Goal: Task Accomplishment & Management: Manage account settings

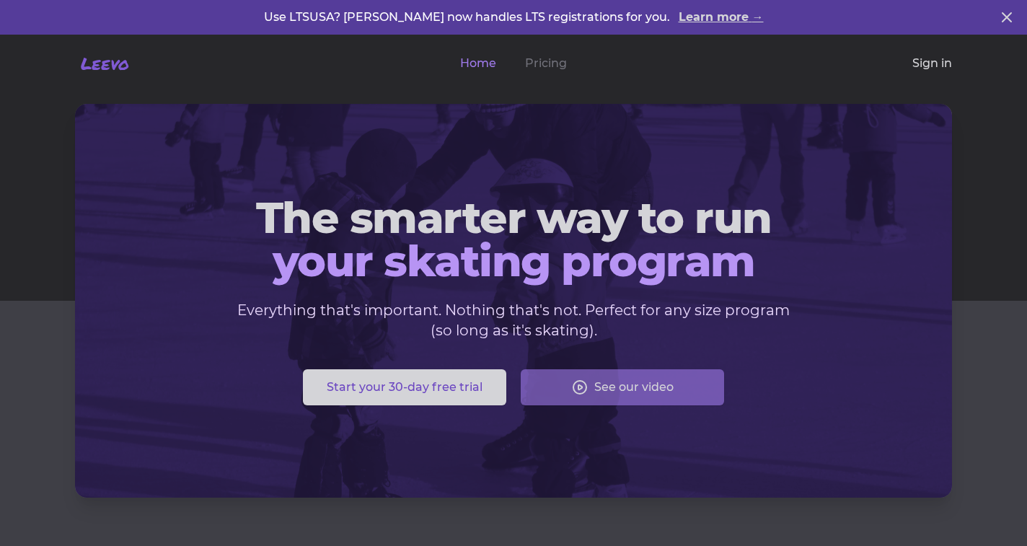
click at [925, 59] on link "Sign in" at bounding box center [933, 63] width 40 height 17
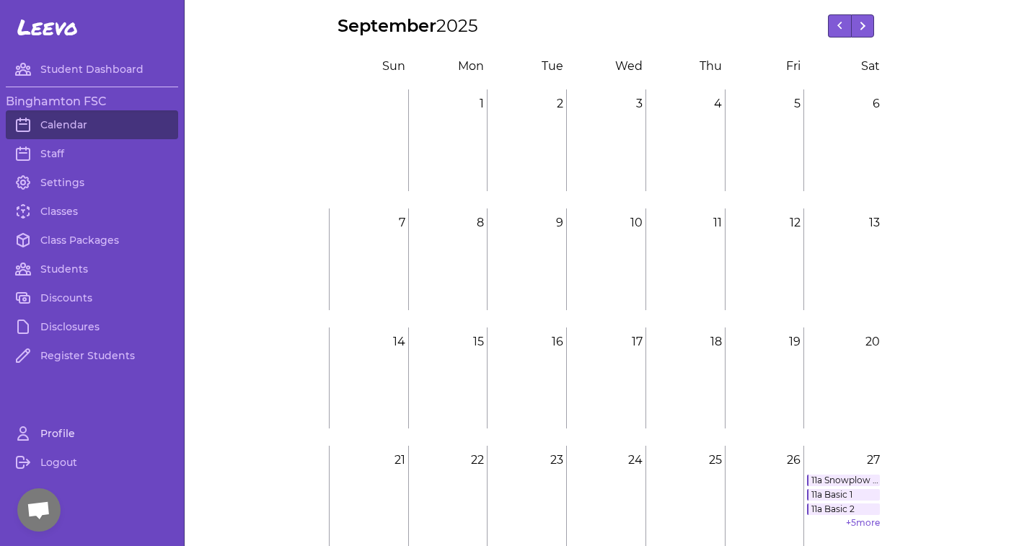
click at [56, 431] on link "Profile" at bounding box center [92, 433] width 172 height 29
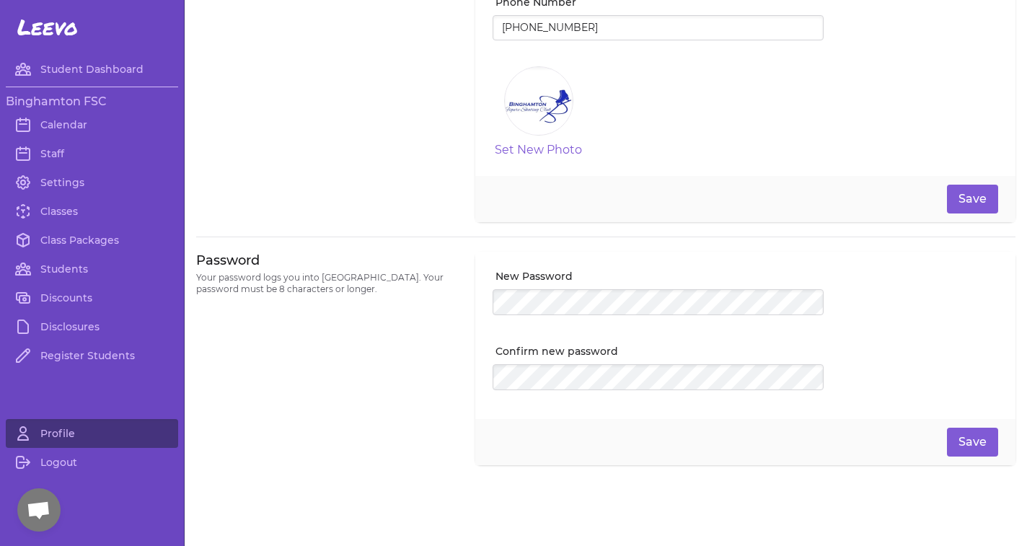
scroll to position [260, 0]
click at [52, 154] on link "Staff" at bounding box center [92, 153] width 172 height 29
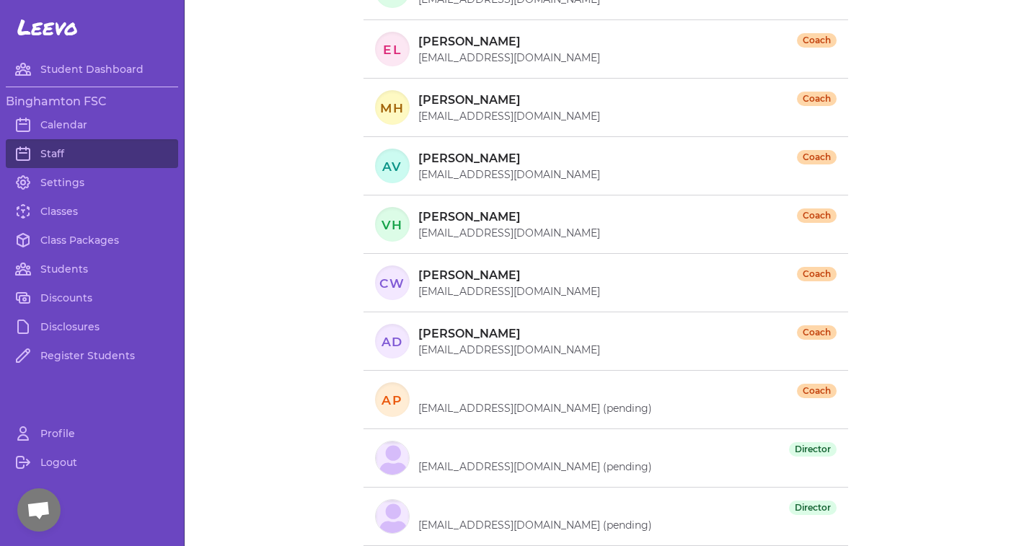
click at [439, 468] on p "[EMAIL_ADDRESS][DOMAIN_NAME] (pending)" at bounding box center [627, 467] width 418 height 14
click at [378, 465] on div at bounding box center [392, 458] width 33 height 33
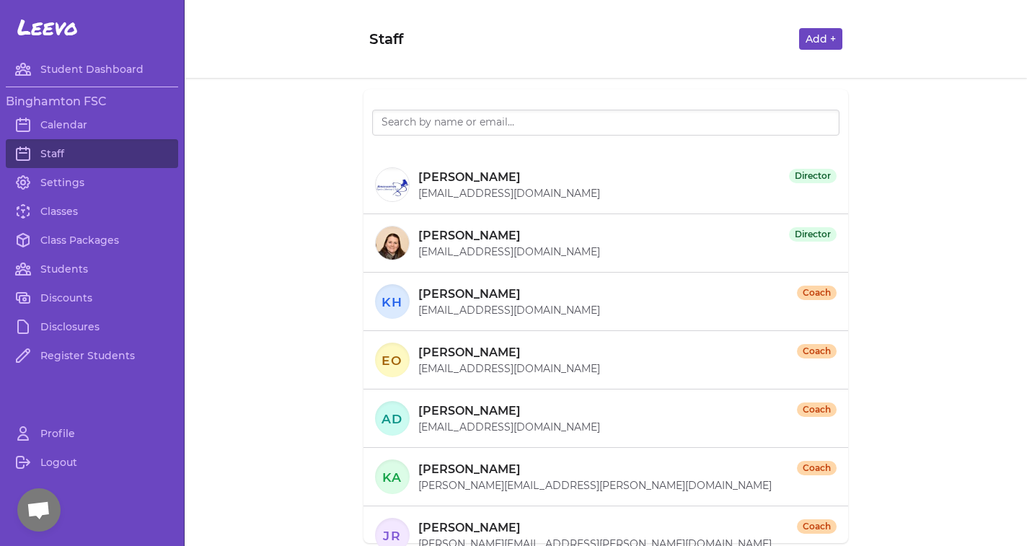
click at [823, 35] on button "Add +" at bounding box center [820, 39] width 43 height 22
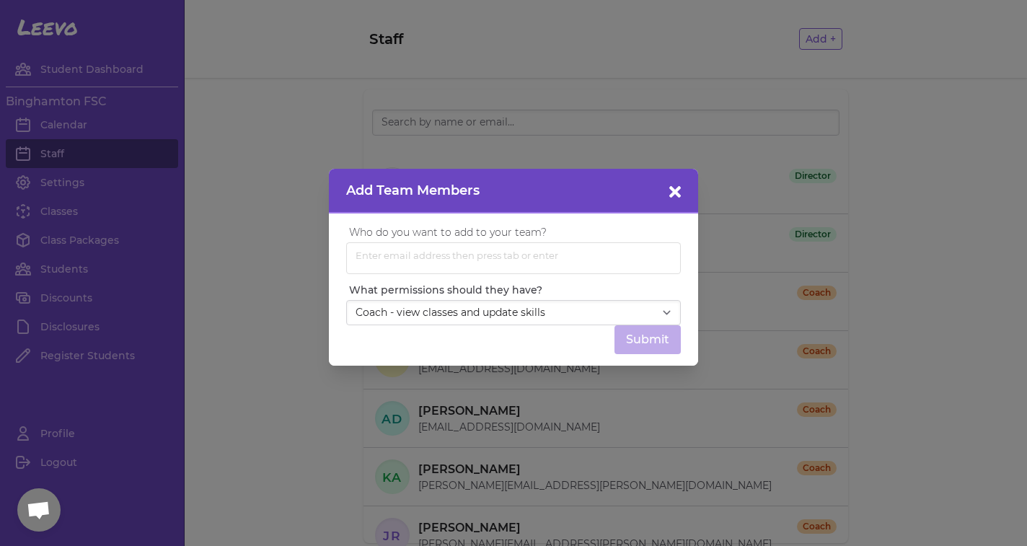
click at [408, 252] on span "Enter email address then press tab or enter" at bounding box center [457, 256] width 210 height 19
click at [380, 183] on header "Add Team Members" at bounding box center [513, 191] width 369 height 45
click at [443, 267] on input "text" at bounding box center [437, 258] width 171 height 23
paste input "[EMAIL_ADDRESS][DOMAIN_NAME]"
type input "[EMAIL_ADDRESS][DOMAIN_NAME]"
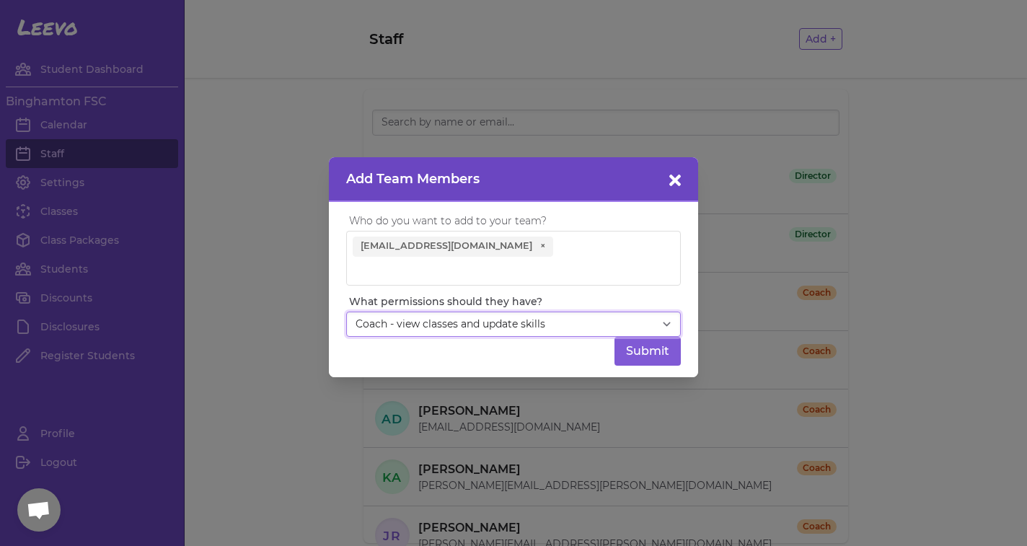
select select "director"
click at [548, 367] on div "Who do you want to add to your team? Enter email address then press tab or ente…" at bounding box center [513, 289] width 369 height 175
click at [657, 351] on button "Submit" at bounding box center [648, 351] width 66 height 29
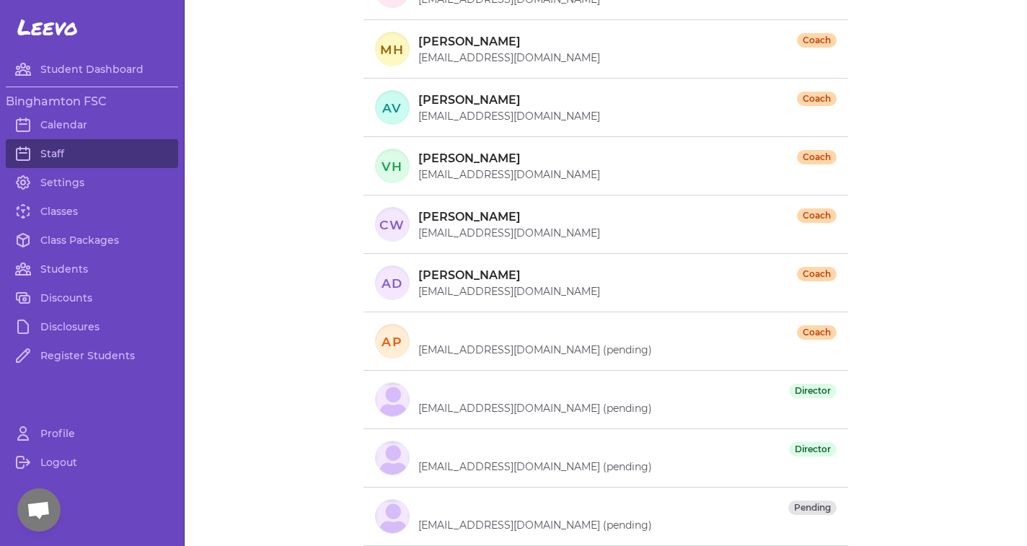
scroll to position [957, 0]
click at [60, 180] on link "Settings" at bounding box center [92, 182] width 172 height 29
select select "NY"
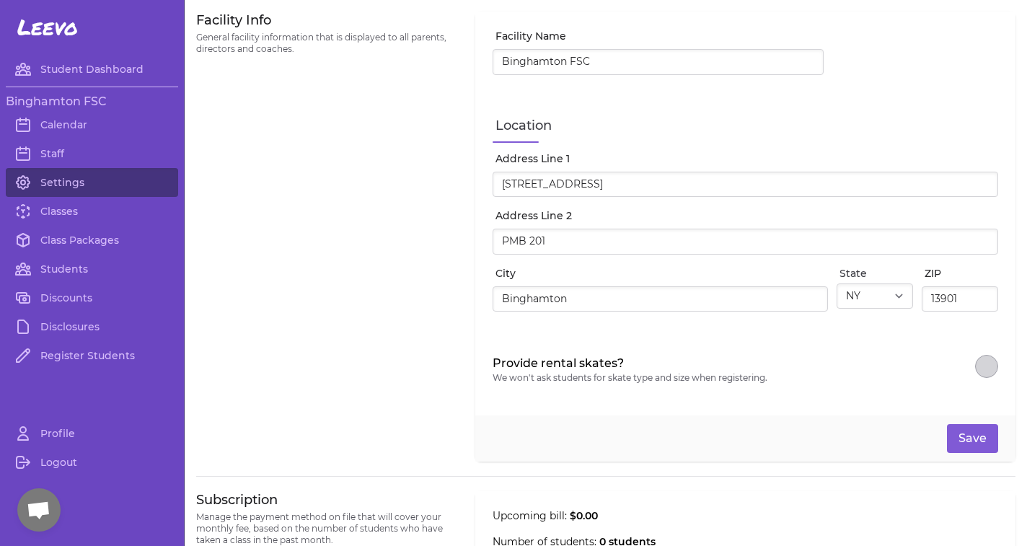
click at [274, 102] on div "Facility Info General facility information that is displayed to all parents, di…" at bounding box center [327, 237] width 262 height 450
click at [52, 129] on link "Calendar" at bounding box center [92, 124] width 172 height 29
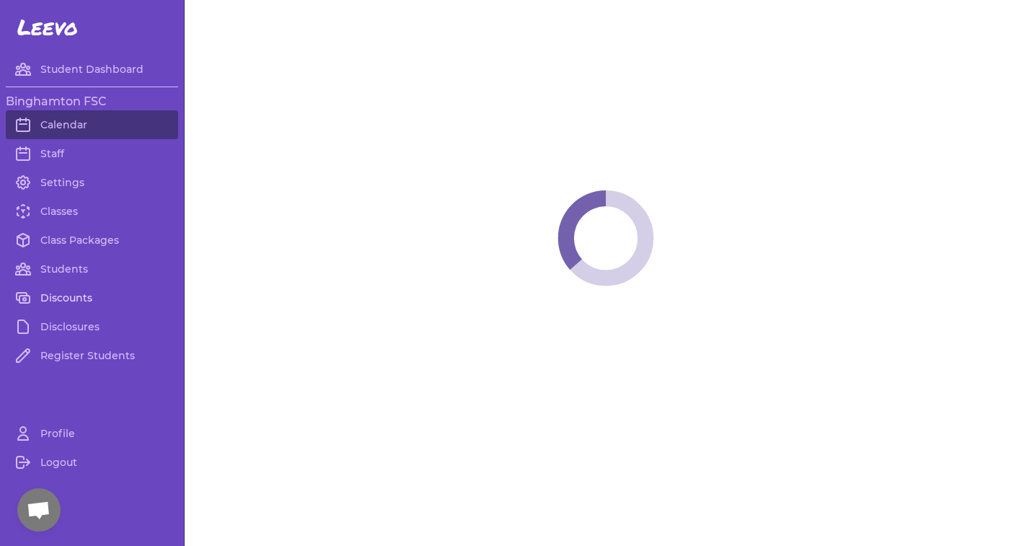
click at [62, 294] on link "Discounts" at bounding box center [92, 298] width 172 height 29
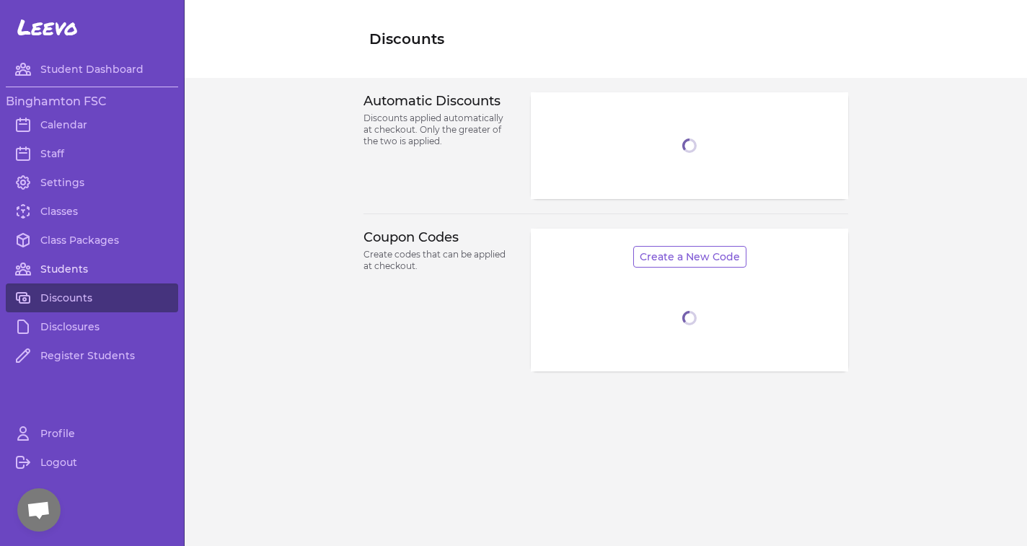
click at [62, 275] on link "Students" at bounding box center [92, 269] width 172 height 29
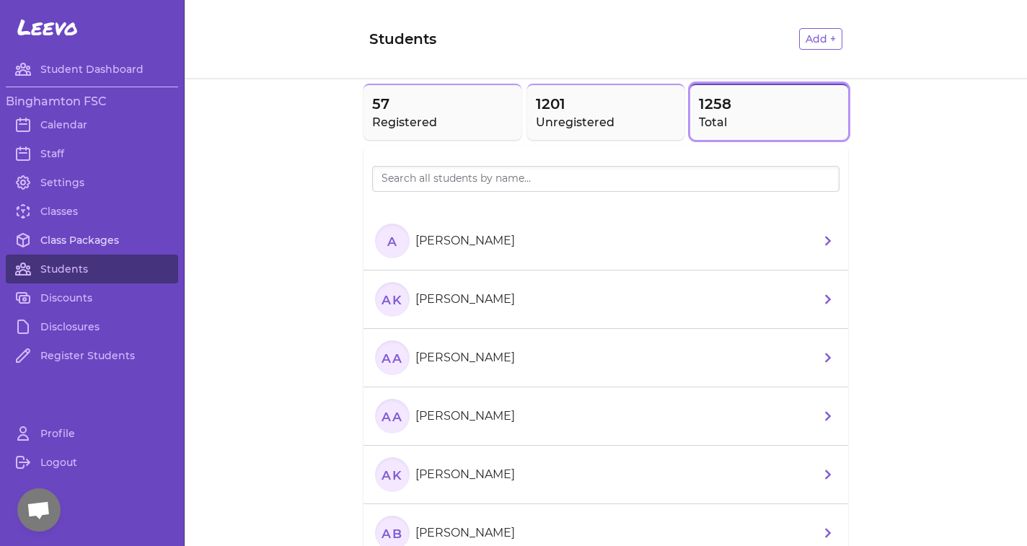
click at [69, 245] on link "Class Packages" at bounding box center [92, 240] width 172 height 29
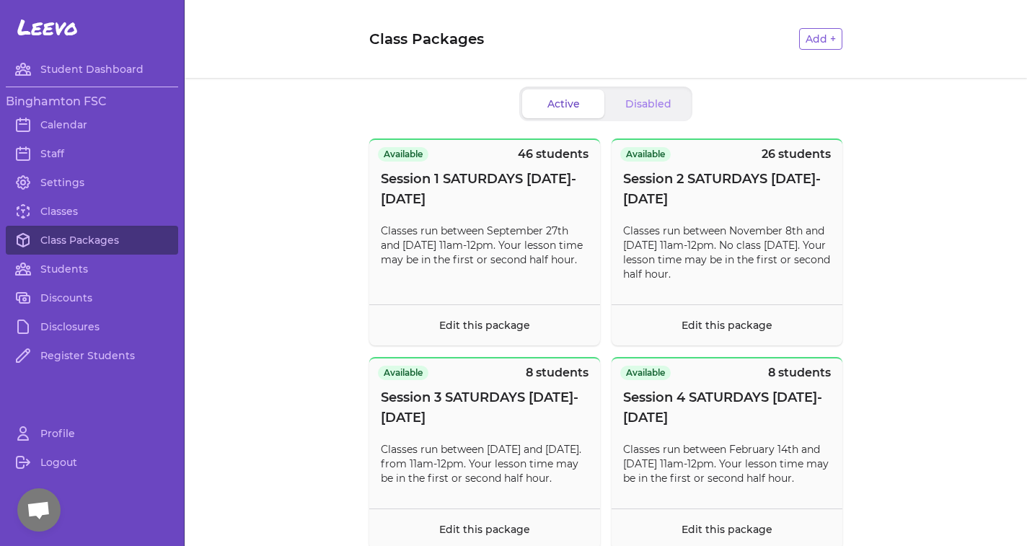
click at [638, 97] on button "Disabled" at bounding box center [648, 103] width 82 height 29
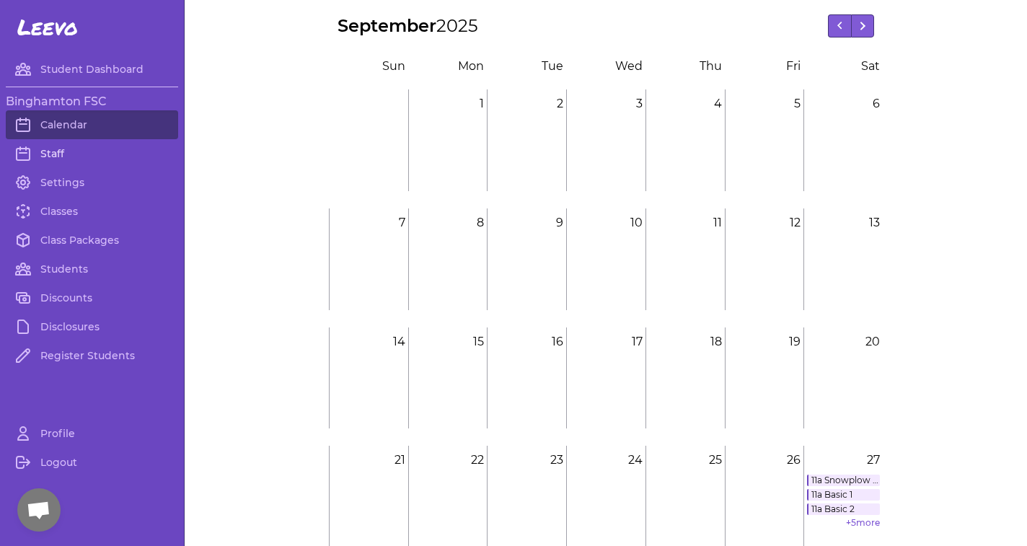
click at [73, 151] on link "Staff" at bounding box center [92, 153] width 172 height 29
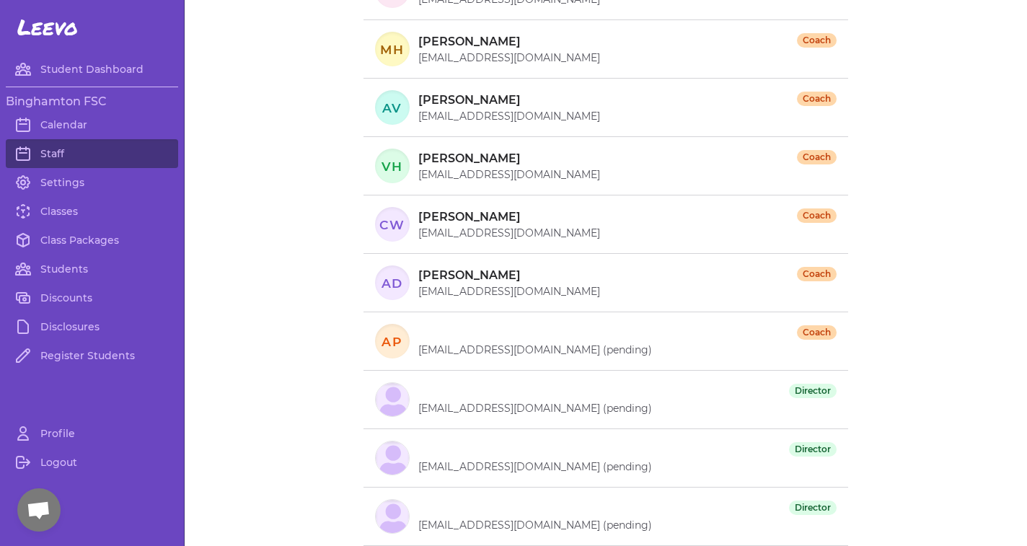
click at [498, 467] on p "[EMAIL_ADDRESS][DOMAIN_NAME] (pending)" at bounding box center [627, 467] width 418 height 14
click at [462, 481] on li "Director [EMAIL_ADDRESS][DOMAIN_NAME] (pending)" at bounding box center [606, 458] width 485 height 58
drag, startPoint x: 545, startPoint y: 408, endPoint x: 415, endPoint y: 408, distance: 130.6
click at [415, 408] on div "Director [EMAIL_ADDRESS][DOMAIN_NAME] (pending)" at bounding box center [606, 399] width 462 height 35
copy p "[EMAIL_ADDRESS][DOMAIN_NAME]"
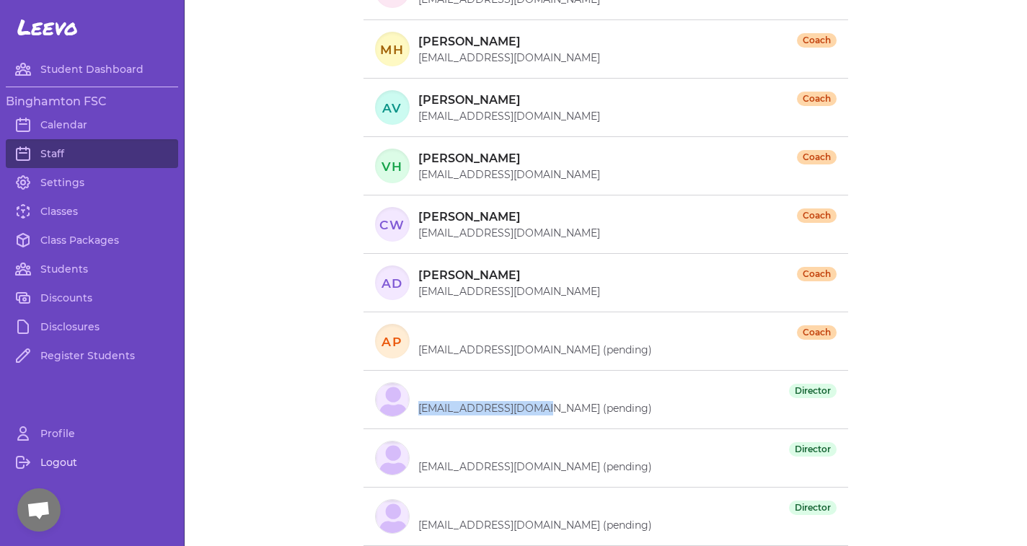
click at [43, 470] on link "Logout" at bounding box center [92, 462] width 172 height 29
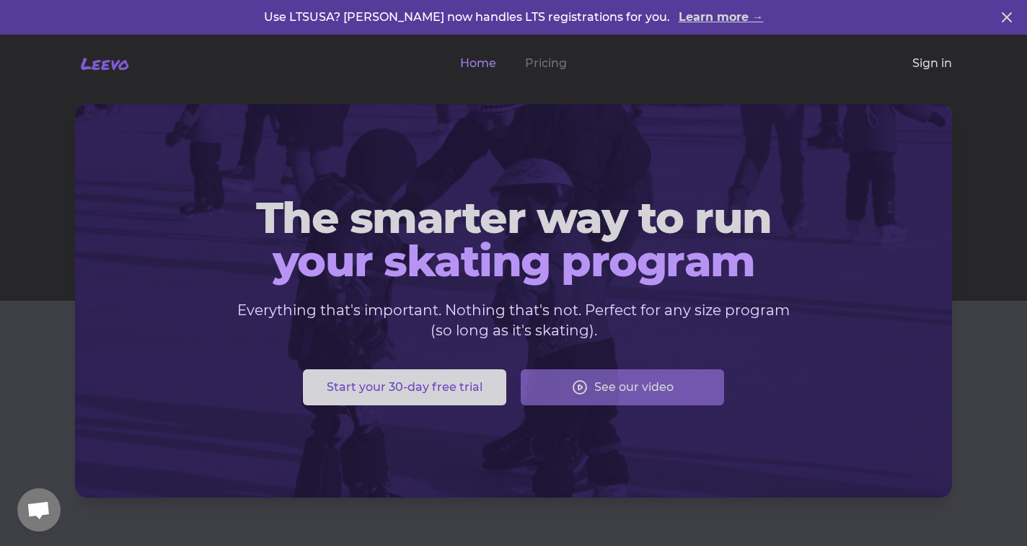
click at [944, 68] on link "Sign in" at bounding box center [933, 63] width 40 height 17
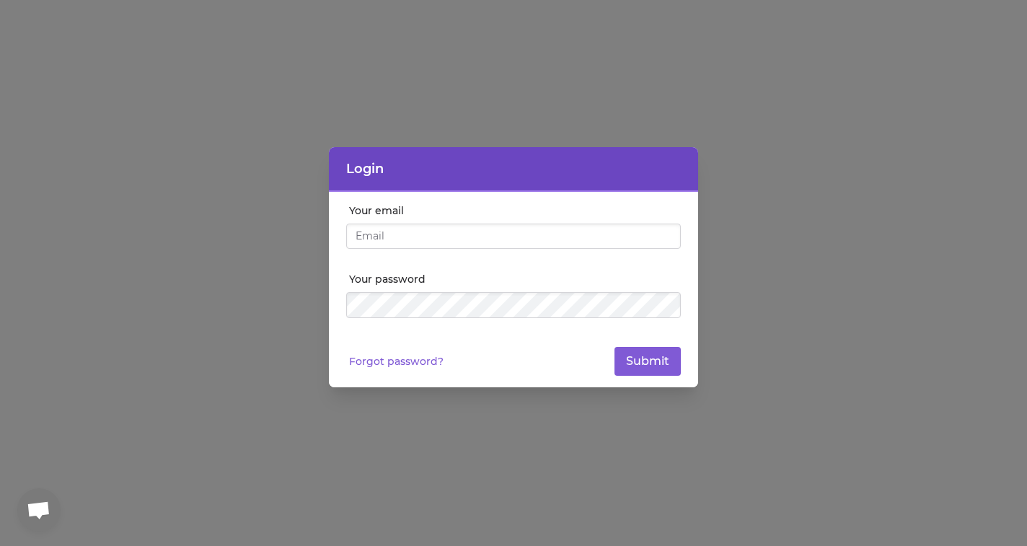
click at [617, 279] on label "Your password" at bounding box center [515, 279] width 332 height 14
click at [552, 237] on input "Your email" at bounding box center [513, 237] width 335 height 26
paste input "[EMAIL_ADDRESS][DOMAIN_NAME]"
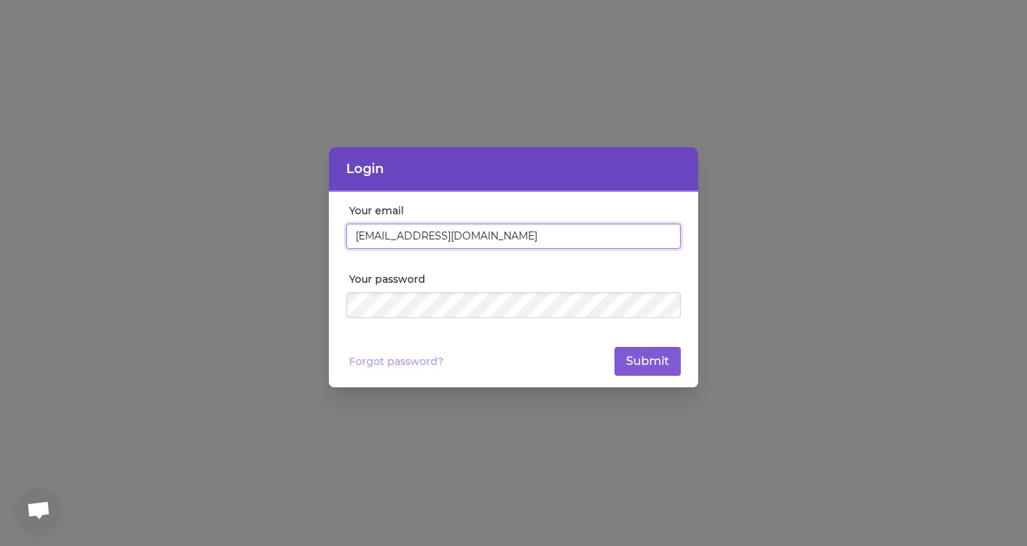
type input "[EMAIL_ADDRESS][DOMAIN_NAME]"
click at [408, 358] on link "Forgot password?" at bounding box center [396, 361] width 95 height 14
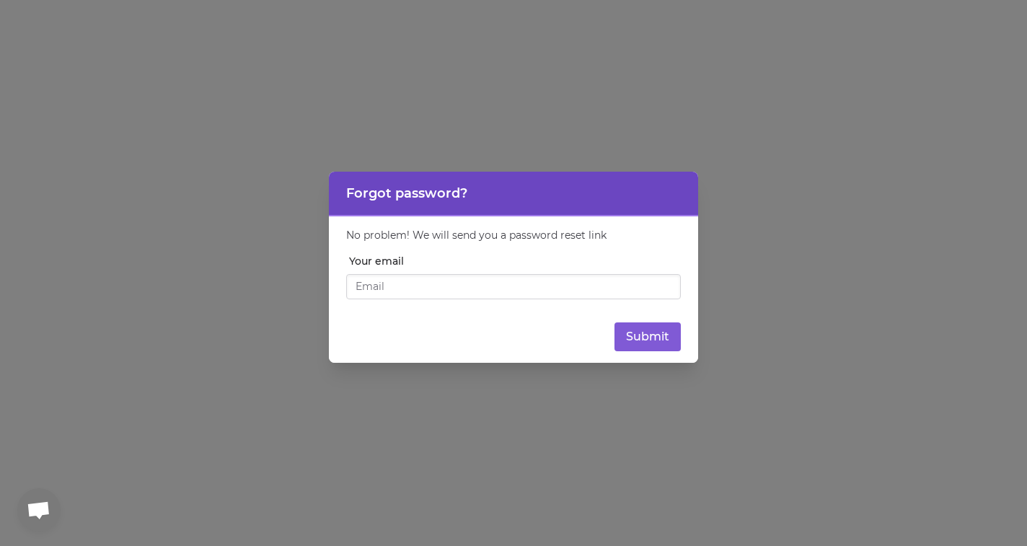
type input "[EMAIL_ADDRESS][DOMAIN_NAME]"
